Goal: Transaction & Acquisition: Register for event/course

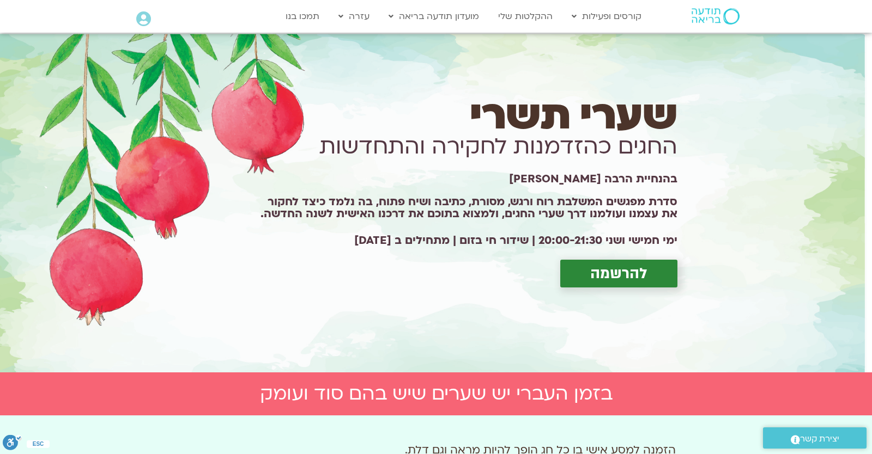
click at [143, 19] on icon at bounding box center [143, 18] width 15 height 15
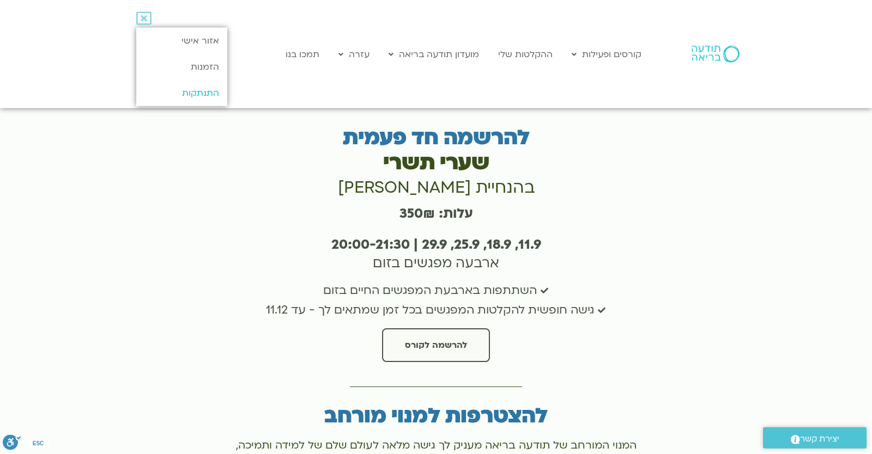
click at [186, 86] on link "התנתקות" at bounding box center [181, 93] width 91 height 26
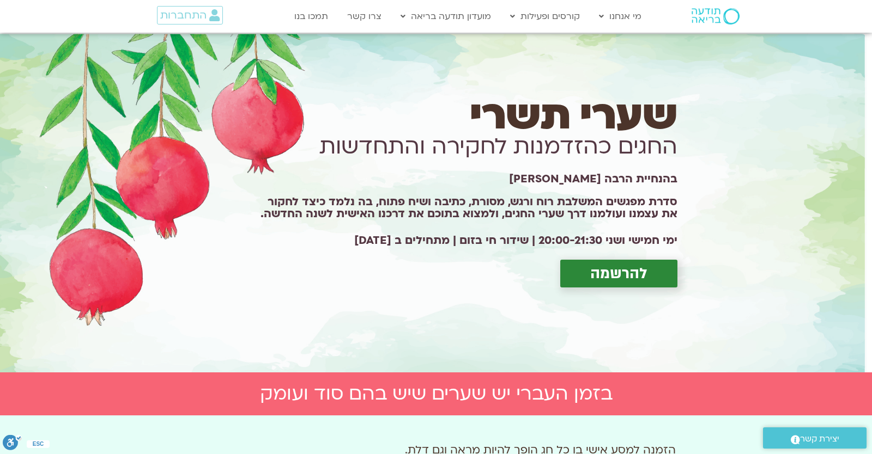
click at [632, 270] on span "להרשמה" at bounding box center [618, 273] width 57 height 17
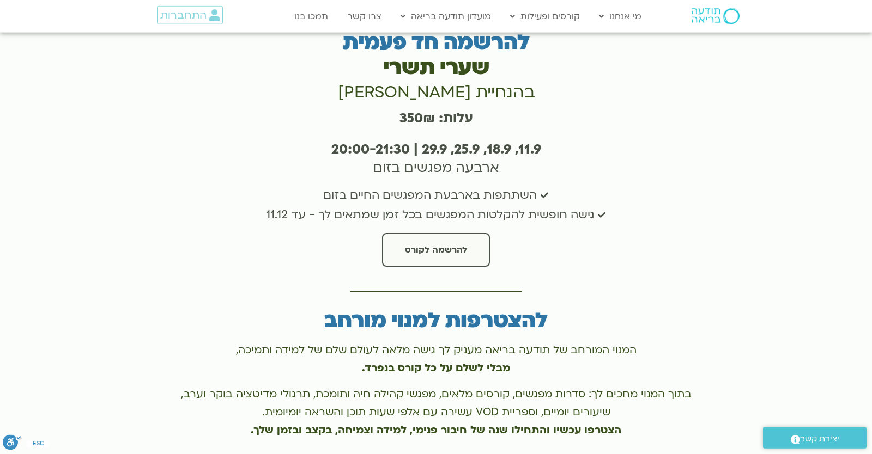
scroll to position [2324, 0]
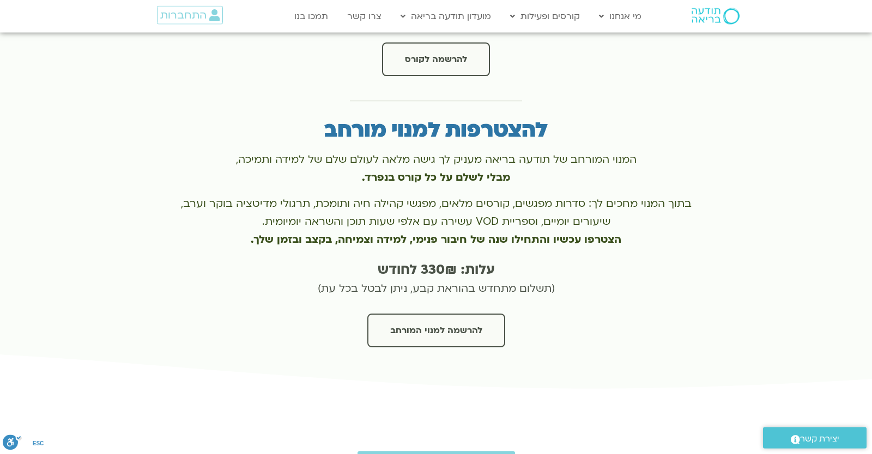
click at [428, 332] on div "להרשמה למנוי המורחב" at bounding box center [436, 335] width 520 height 42
click at [428, 326] on span "להרשמה למנוי המורחב" at bounding box center [436, 331] width 92 height 10
click at [808, 289] on div at bounding box center [436, 73] width 872 height 638
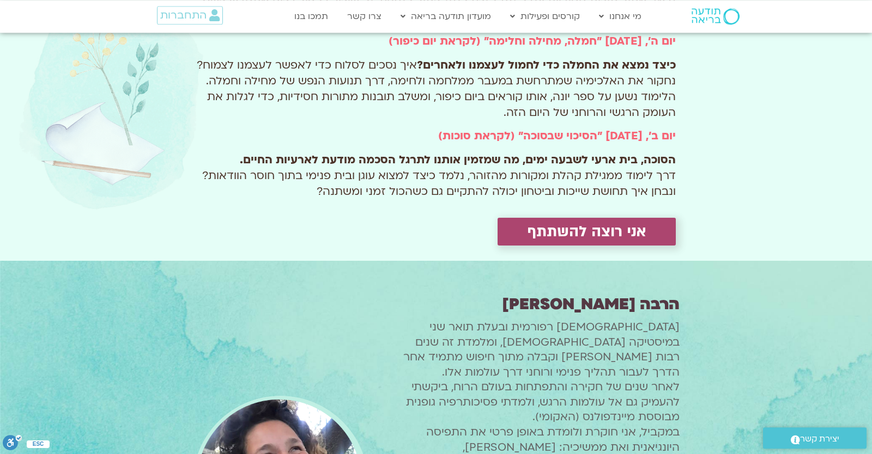
scroll to position [0, 0]
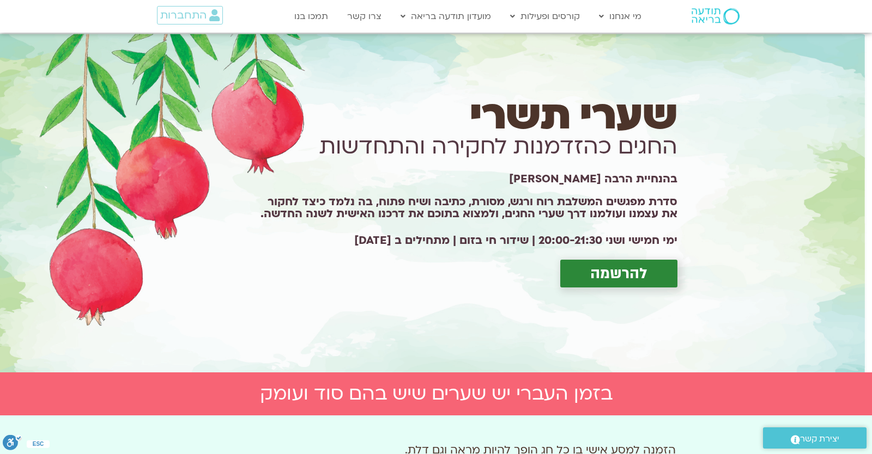
click at [615, 281] on span "להרשמה" at bounding box center [618, 273] width 57 height 17
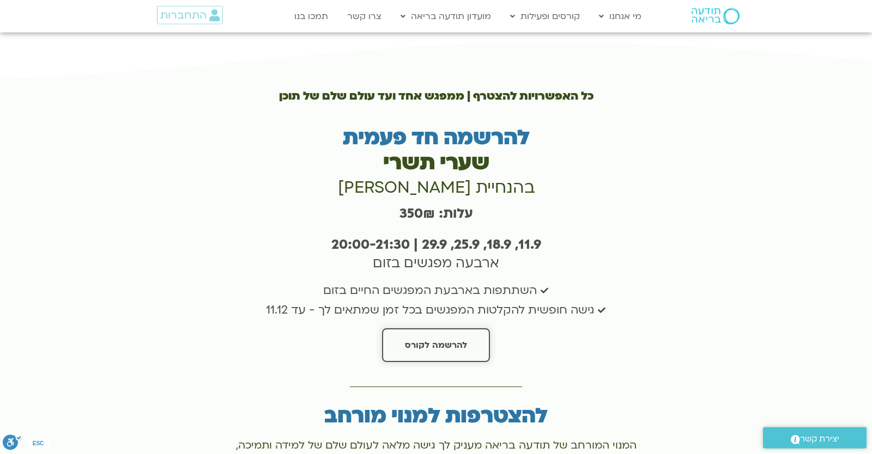
click at [460, 341] on span "להרשמה לקורס" at bounding box center [436, 346] width 62 height 10
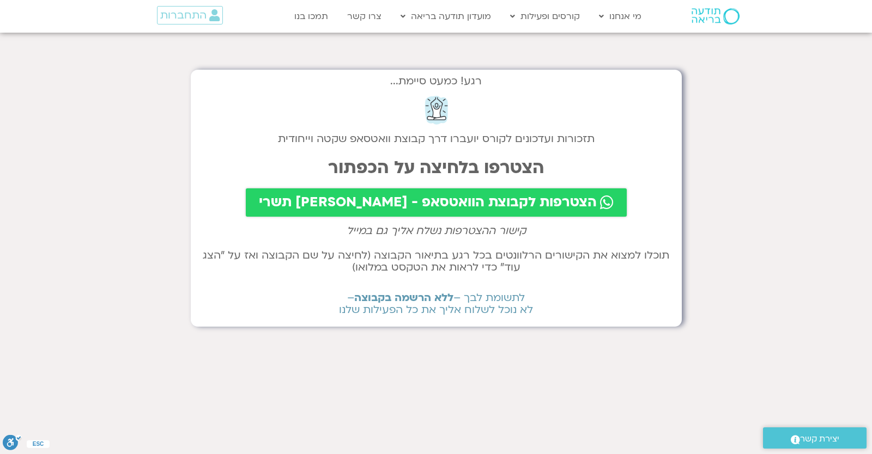
click at [391, 206] on span "הצטרפות לקבוצת הוואטסאפ - [PERSON_NAME] תשרי" at bounding box center [428, 202] width 338 height 15
